Goal: Information Seeking & Learning: Learn about a topic

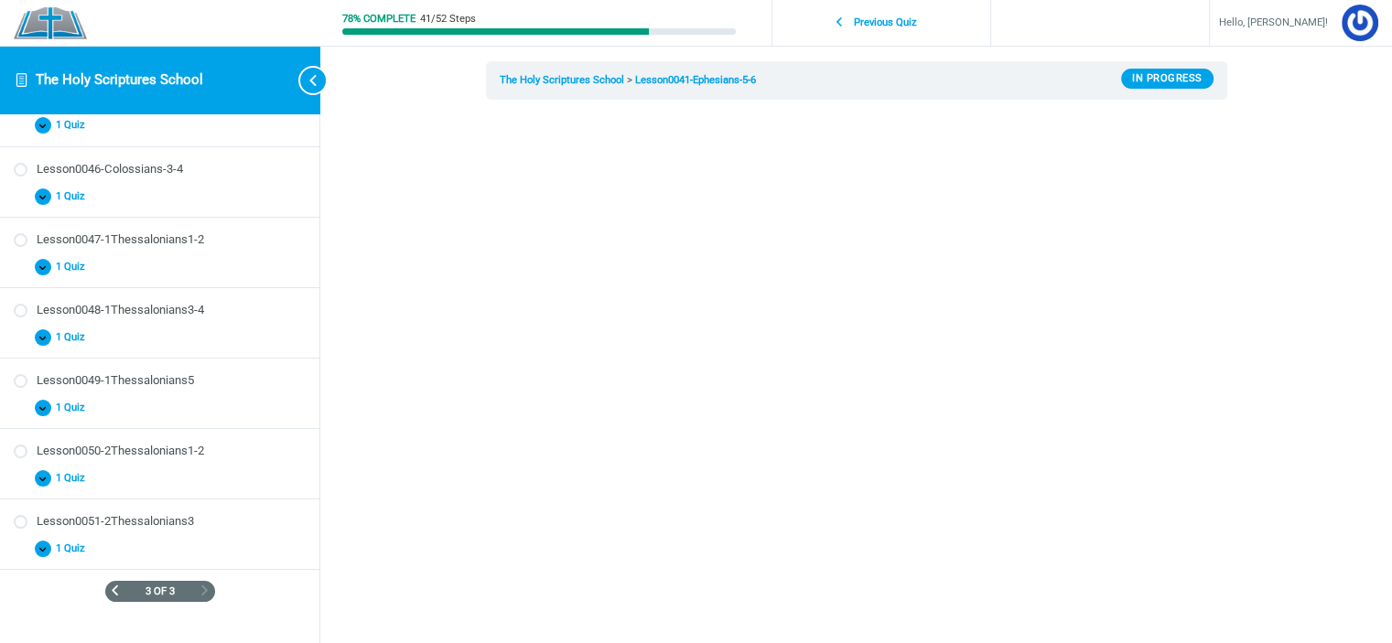
scroll to position [520, 0]
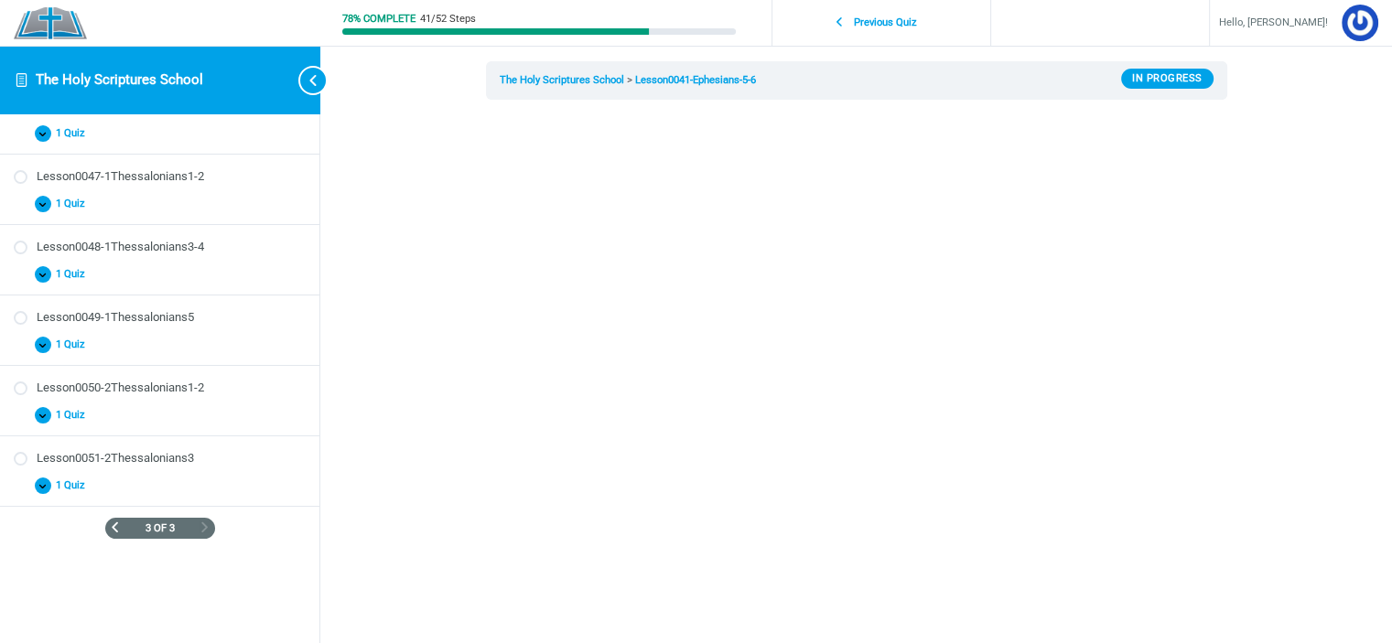
click at [110, 519] on div "3 of 3" at bounding box center [160, 529] width 110 height 22
click at [110, 529] on span "Previous Page" at bounding box center [115, 527] width 10 height 10
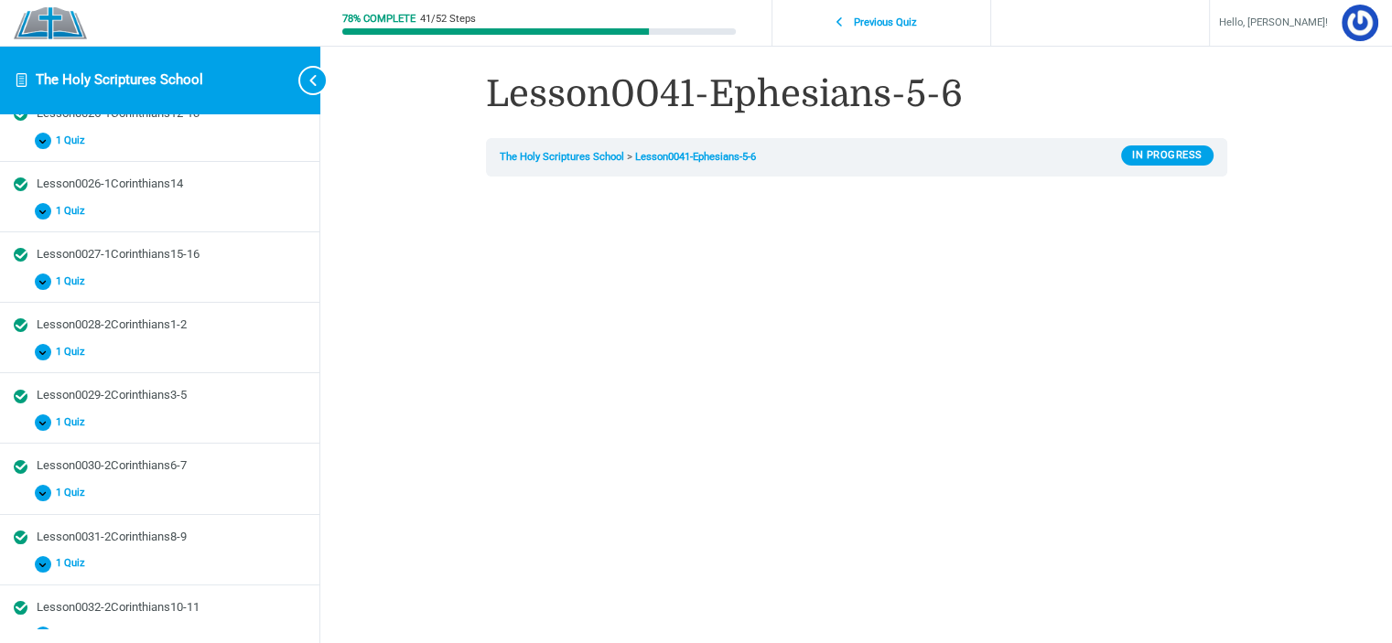
scroll to position [0, 0]
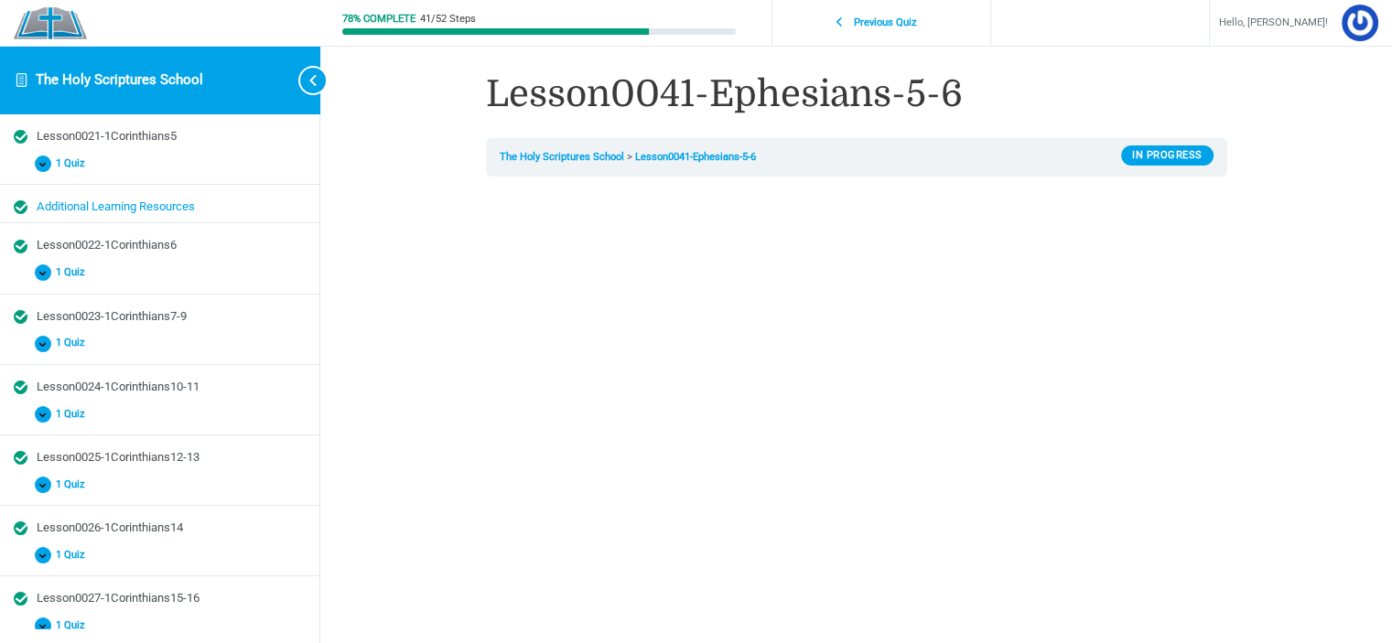
click at [161, 206] on div "Additional Learning Resources" at bounding box center [171, 207] width 269 height 17
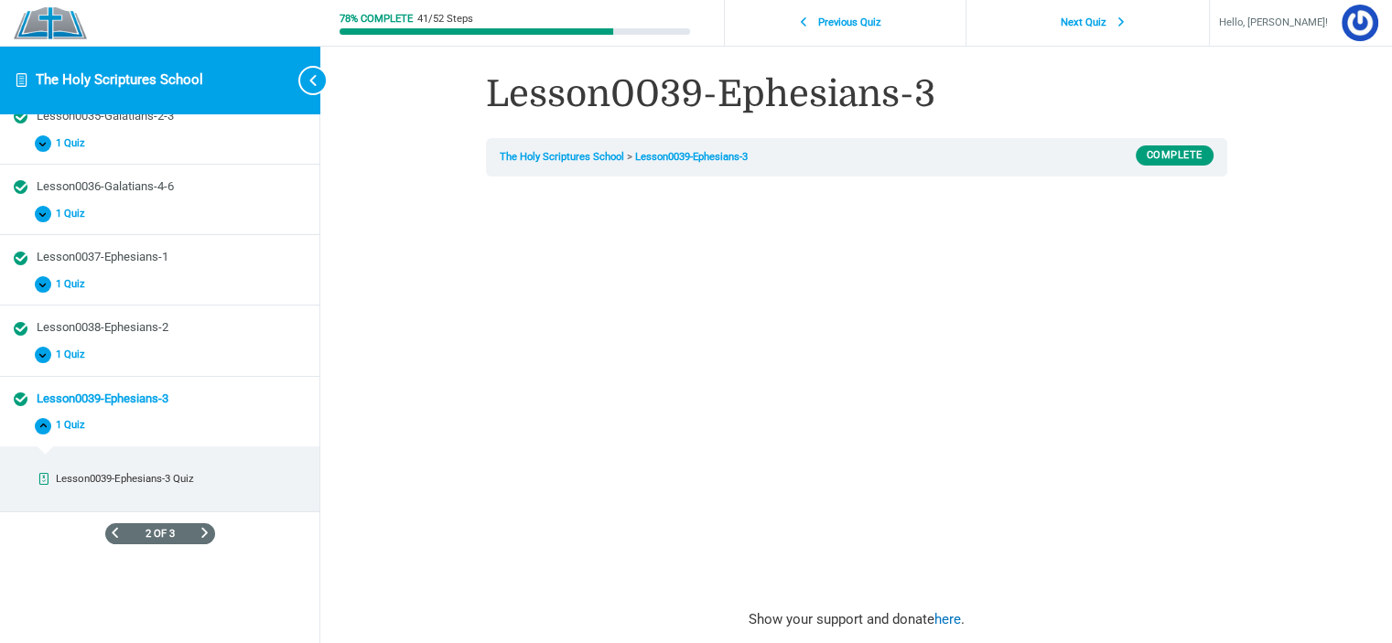
scroll to position [1050, 0]
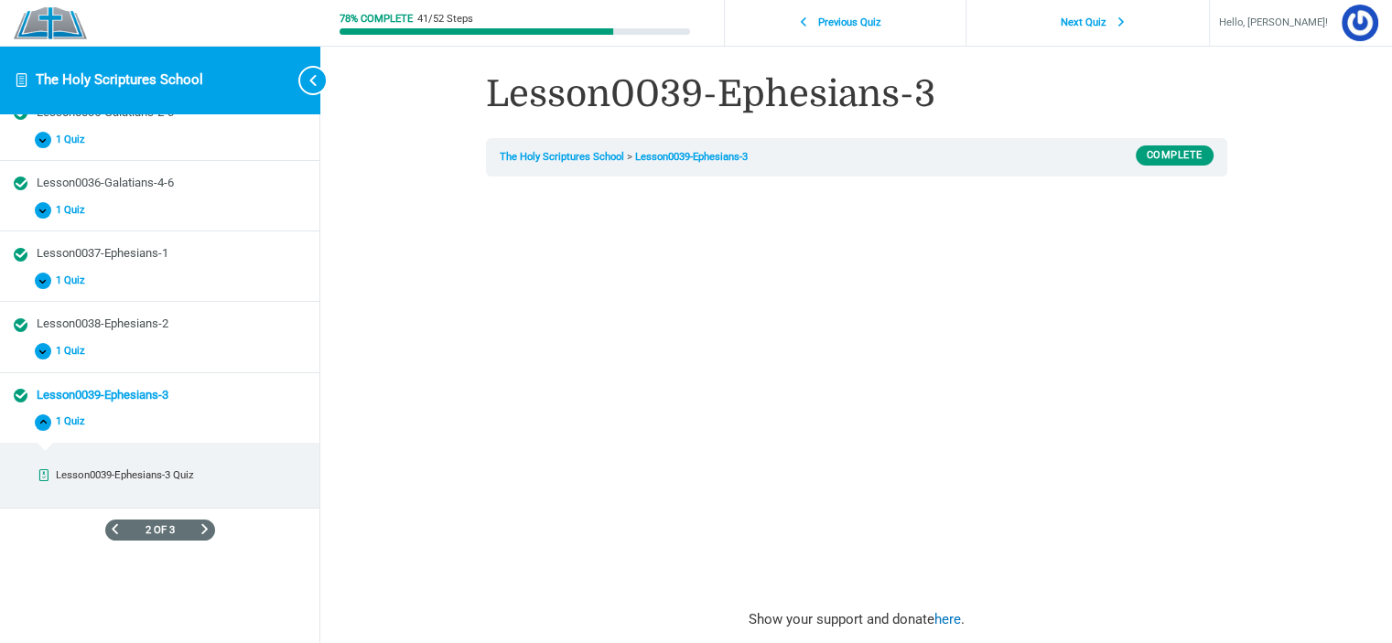
click at [199, 524] on span "Next Page" at bounding box center [204, 529] width 10 height 10
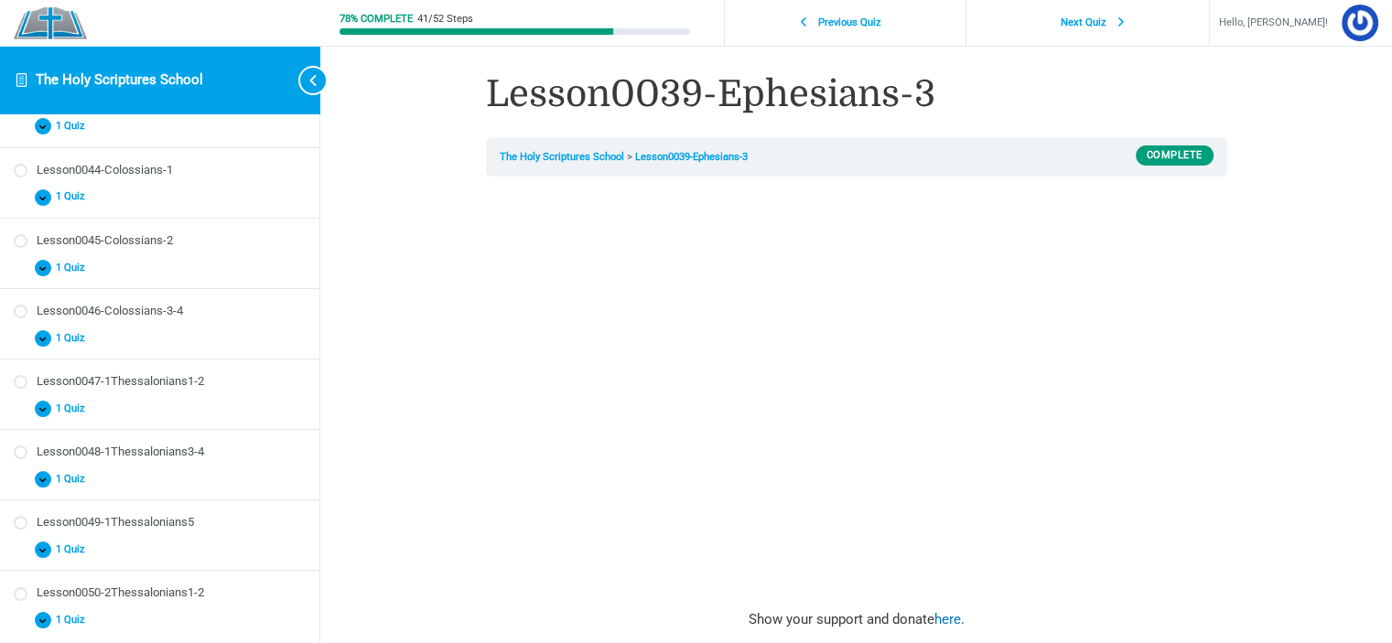
scroll to position [0, 0]
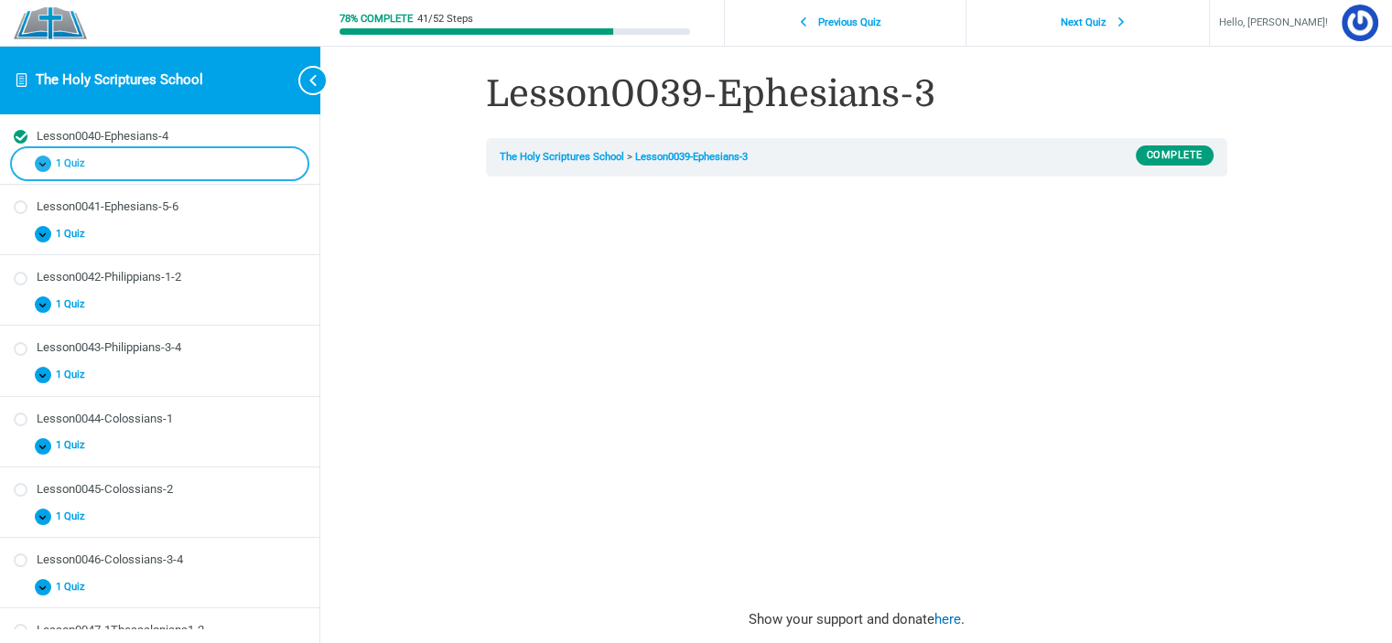
click at [43, 156] on span "Course" at bounding box center [43, 164] width 16 height 16
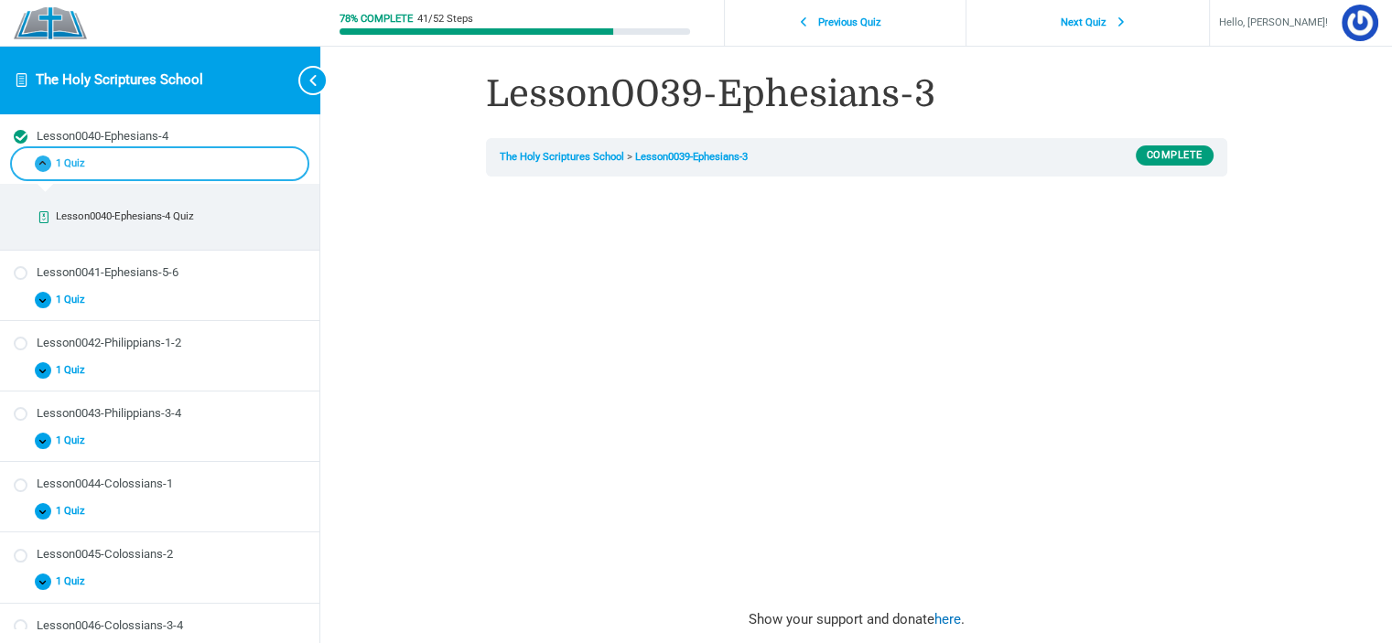
click at [43, 156] on span "Course" at bounding box center [43, 164] width 16 height 16
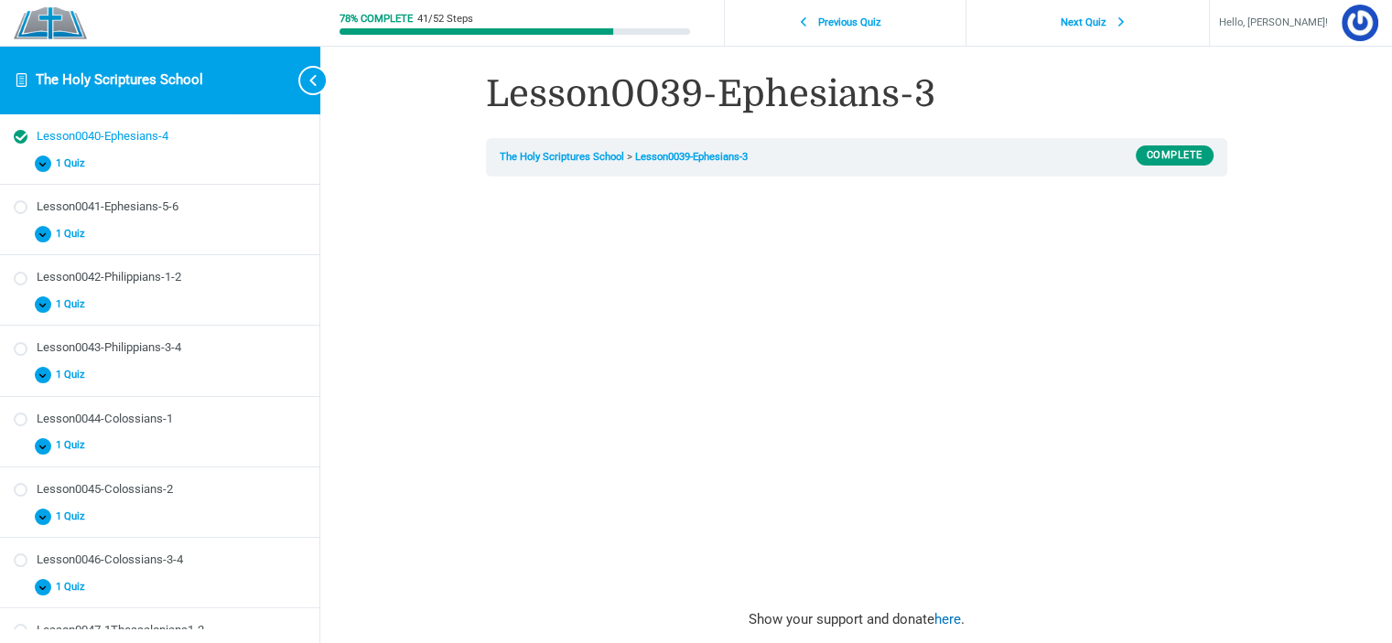
click at [159, 137] on div "Lesson0040-Ephesians-4" at bounding box center [171, 136] width 269 height 17
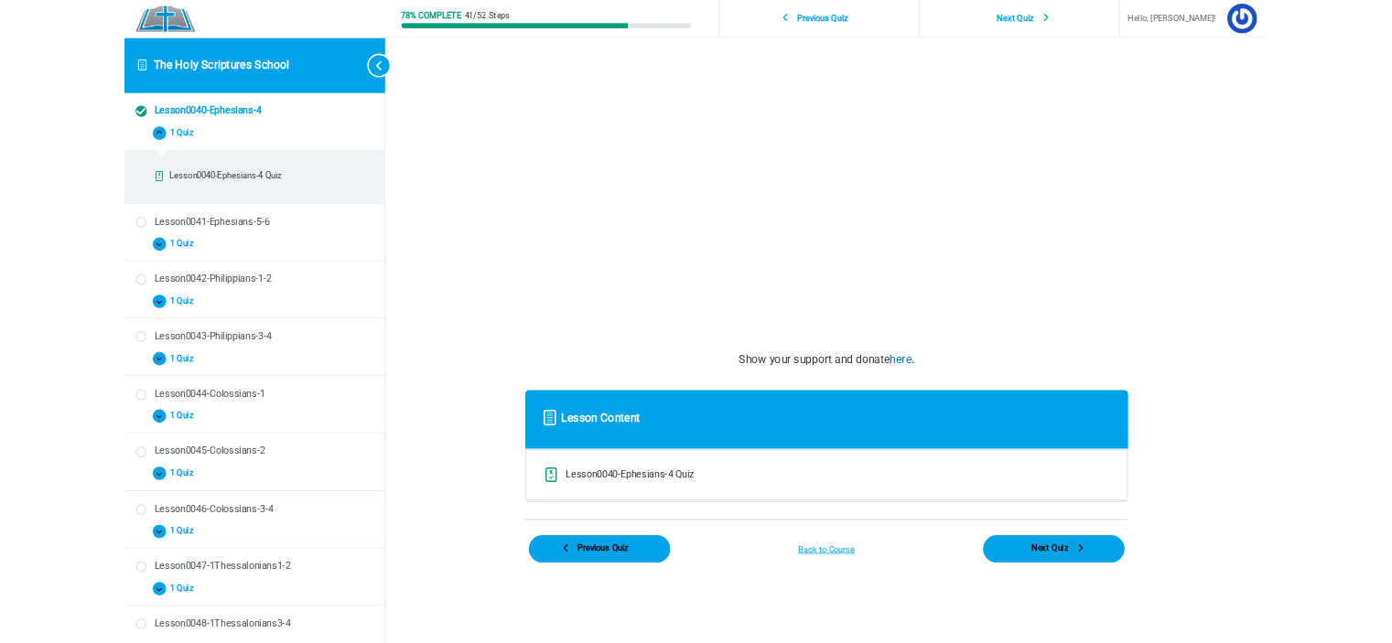
scroll to position [457, 0]
